Goal: Task Accomplishment & Management: Use online tool/utility

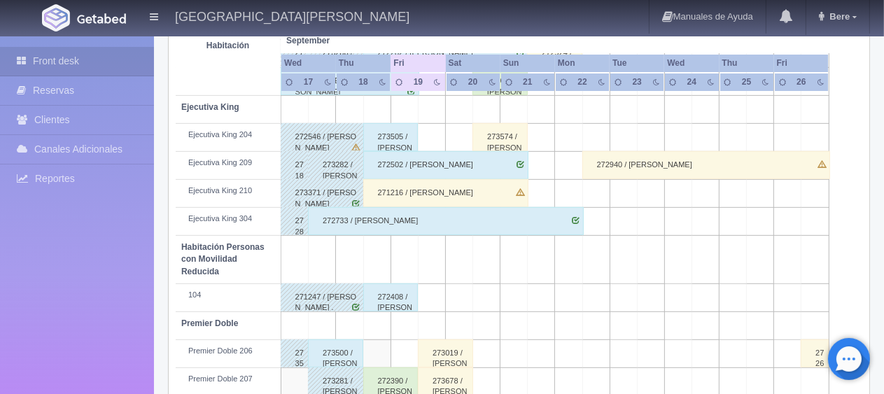
scroll to position [746, 0]
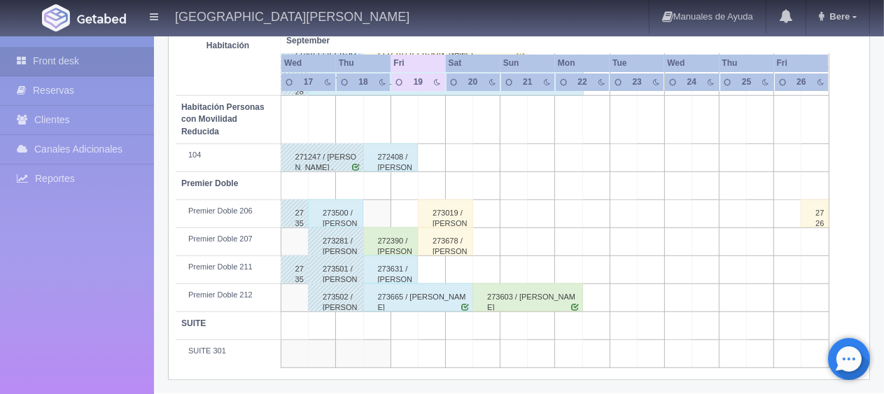
click at [386, 239] on div "272390 / [PERSON_NAME] [PERSON_NAME]" at bounding box center [390, 241] width 55 height 28
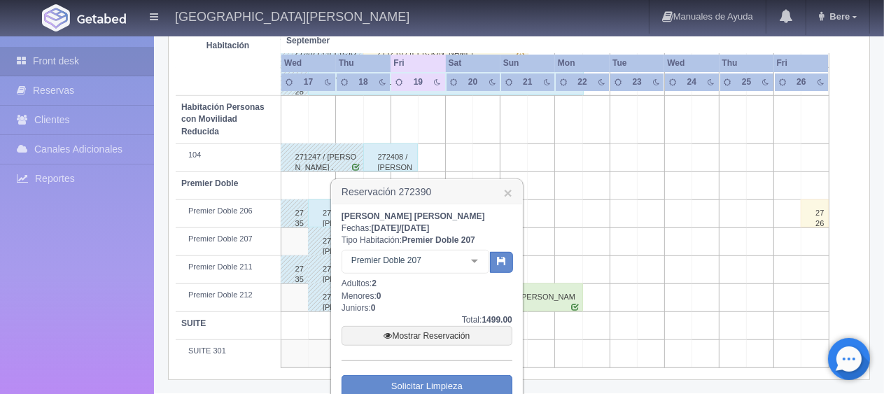
click at [386, 241] on div "[PERSON_NAME] [PERSON_NAME] Fechas: [DATE] / [DATE] Tipo Habitación: Premier Do…" at bounding box center [427, 331] width 171 height 241
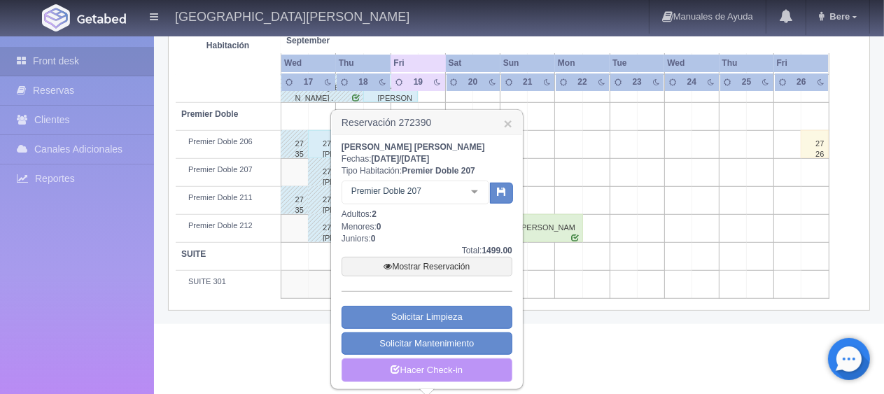
click at [434, 377] on link "Hacer Check-in" at bounding box center [427, 370] width 171 height 24
click at [434, 367] on link "Hacer Check-in" at bounding box center [427, 370] width 171 height 24
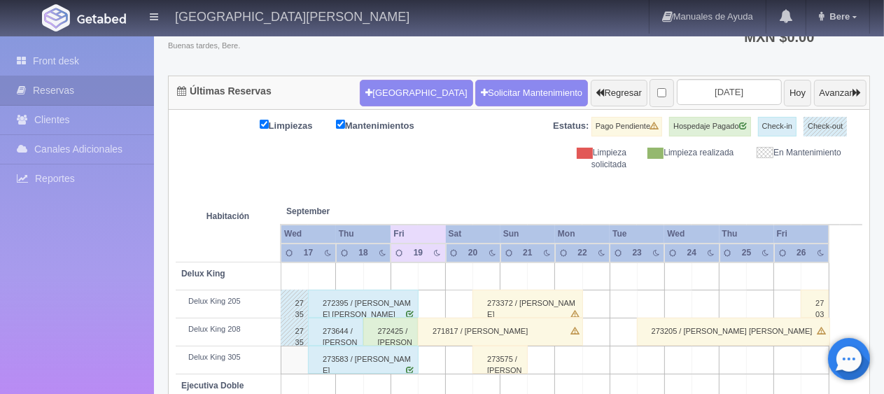
scroll to position [244, 0]
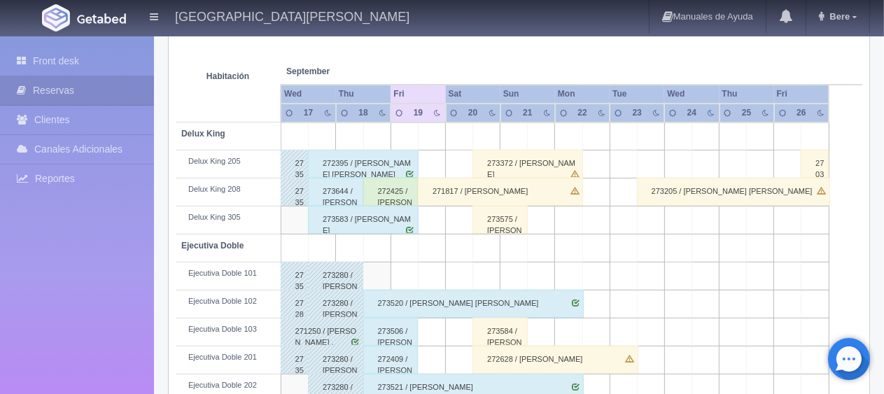
click at [395, 197] on div "272425 / [PERSON_NAME] [PERSON_NAME]" at bounding box center [390, 192] width 55 height 28
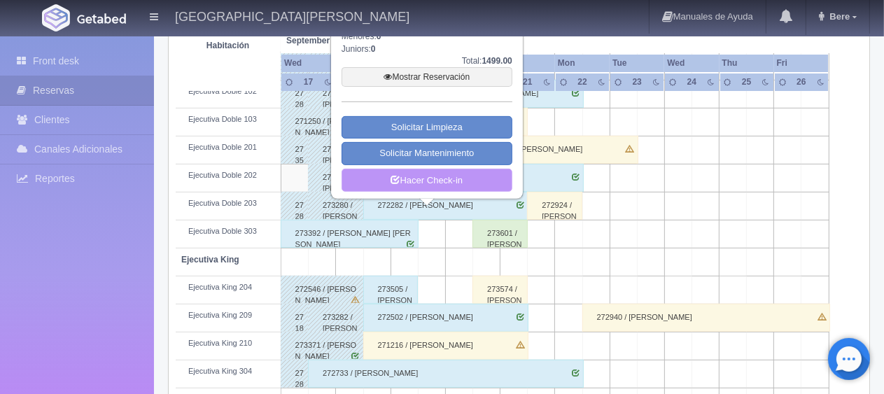
scroll to position [314, 0]
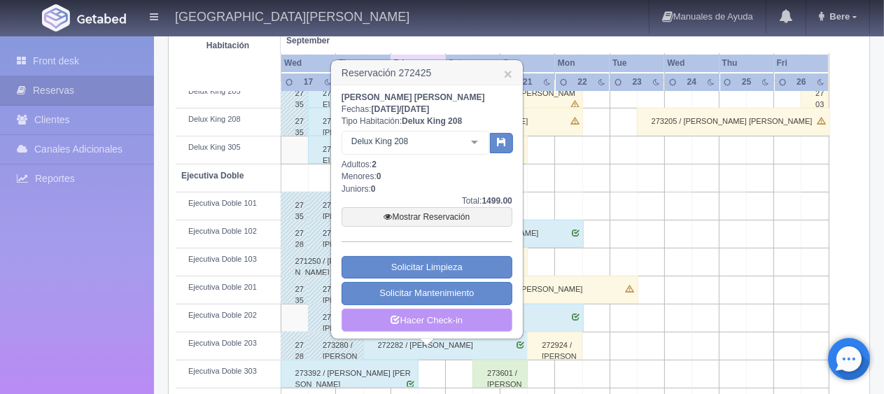
click at [445, 312] on link "Hacer Check-in" at bounding box center [427, 321] width 171 height 24
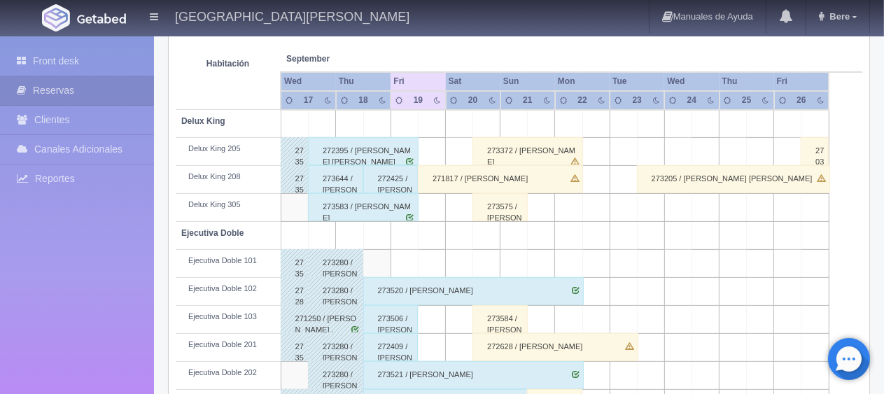
scroll to position [186, 0]
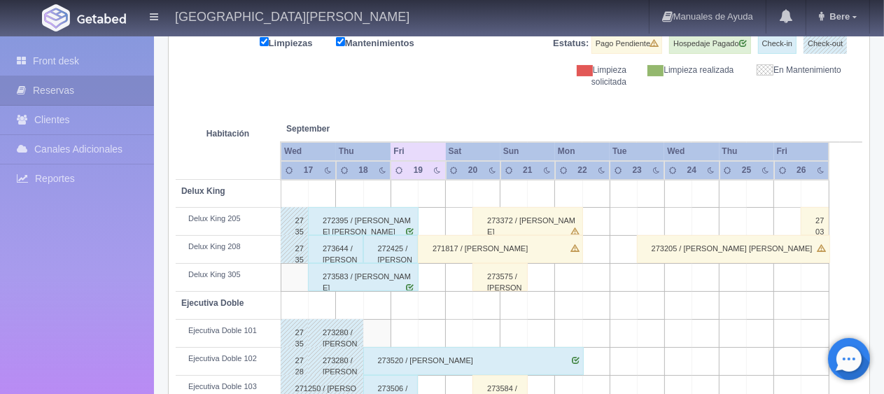
click at [367, 221] on div "272395 / [PERSON_NAME]" at bounding box center [363, 221] width 111 height 28
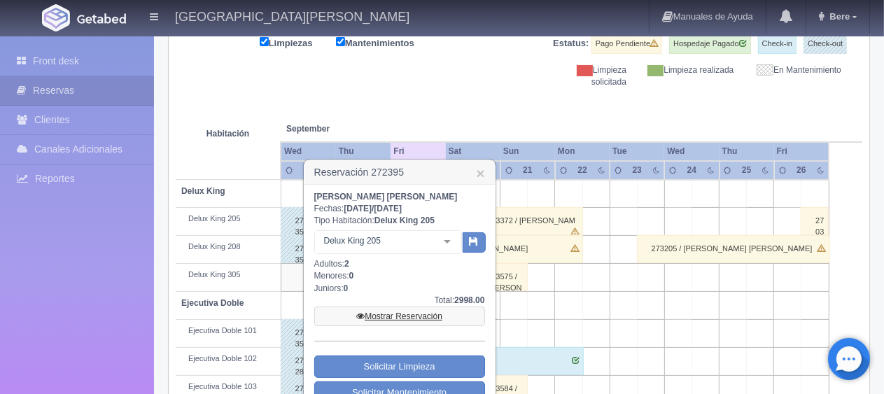
click at [407, 307] on link "Mostrar Reservación" at bounding box center [399, 317] width 171 height 20
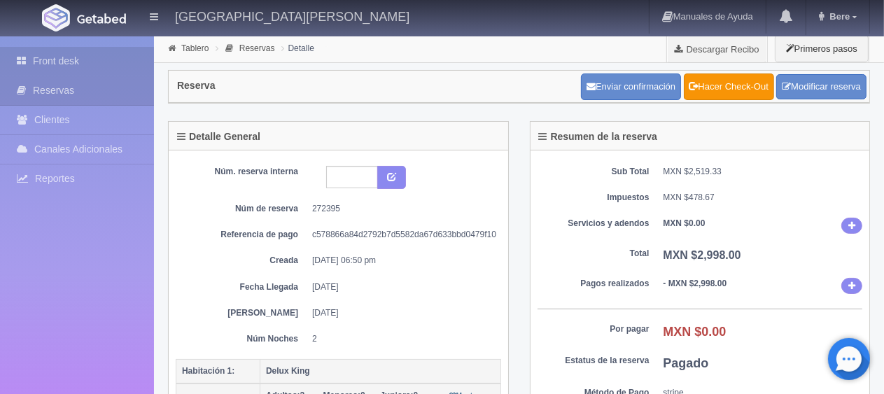
click at [106, 51] on link "Front desk" at bounding box center [77, 61] width 154 height 29
